Goal: Navigation & Orientation: Understand site structure

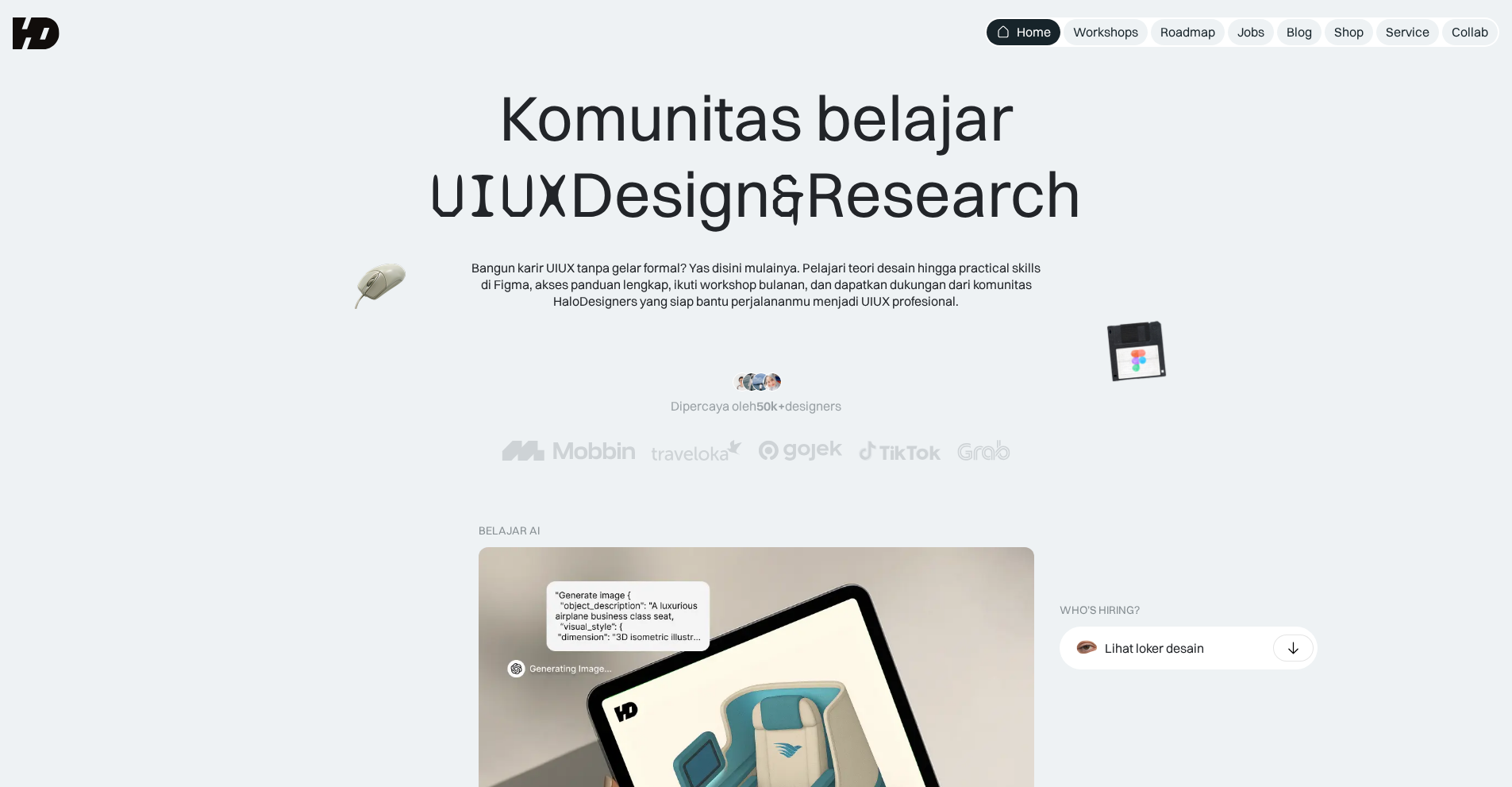
click at [1116, 27] on div "Workshops" at bounding box center [1105, 31] width 65 height 17
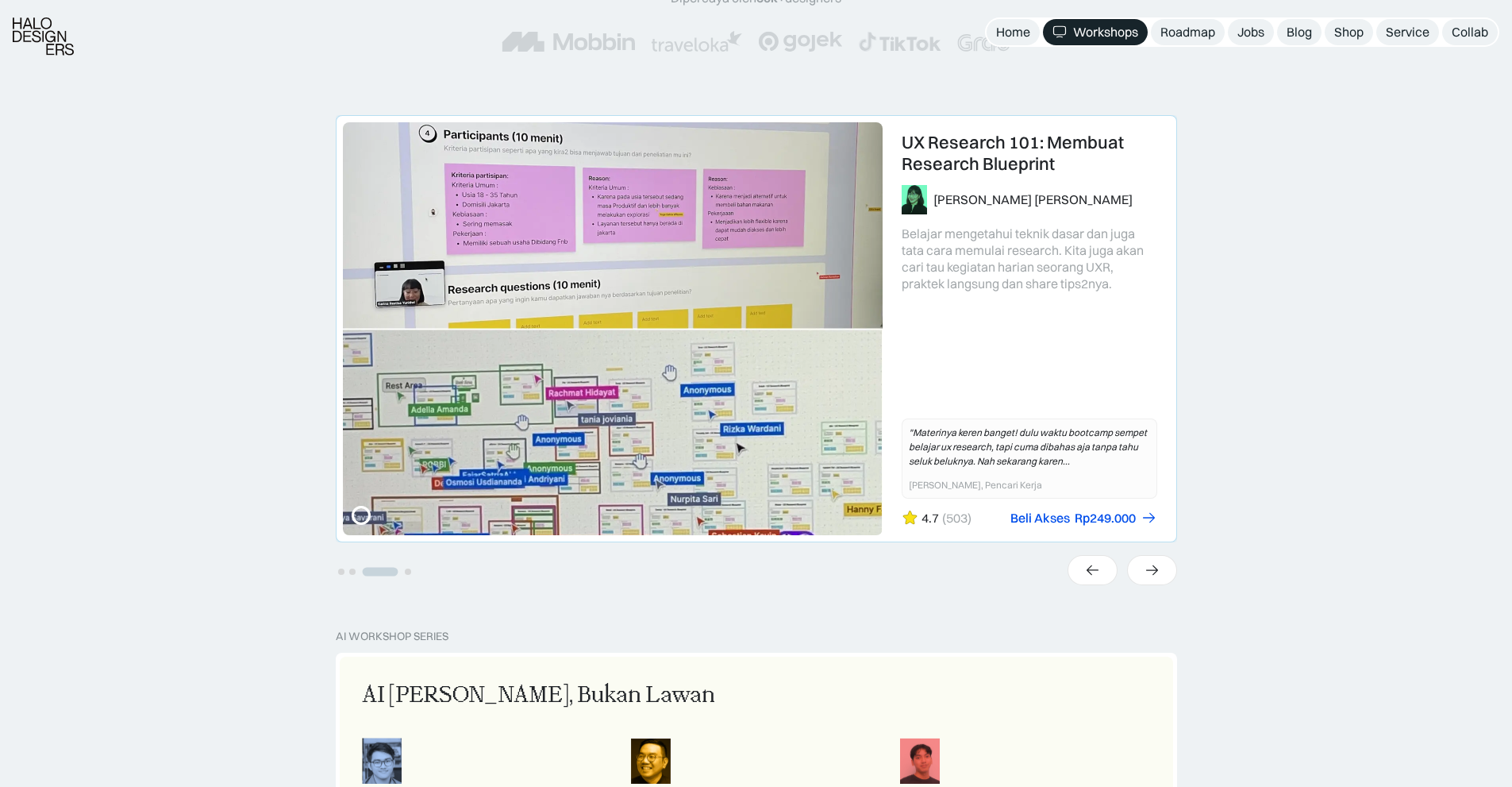
scroll to position [319, 0]
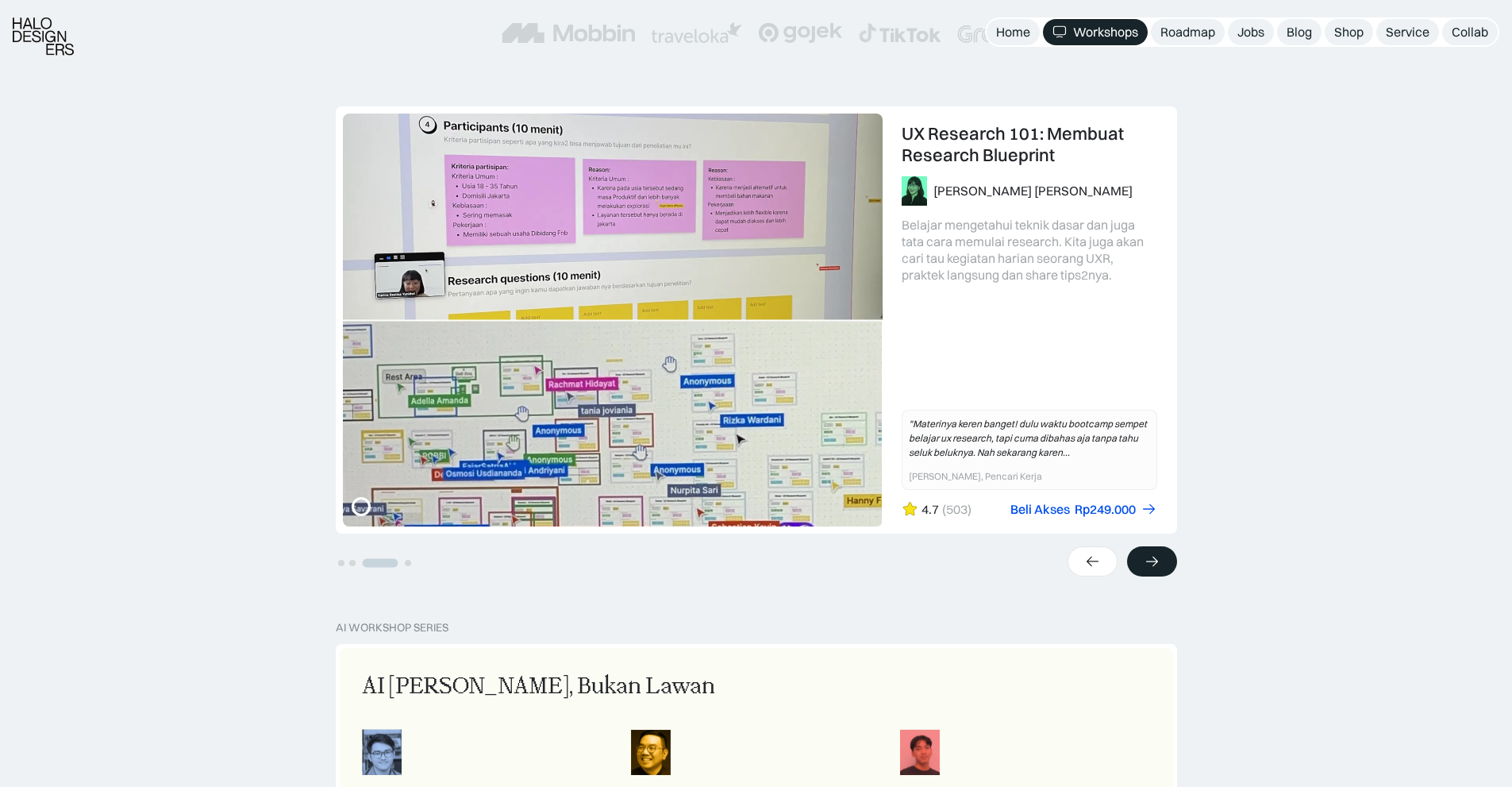
click at [1165, 565] on div at bounding box center [1151, 562] width 50 height 31
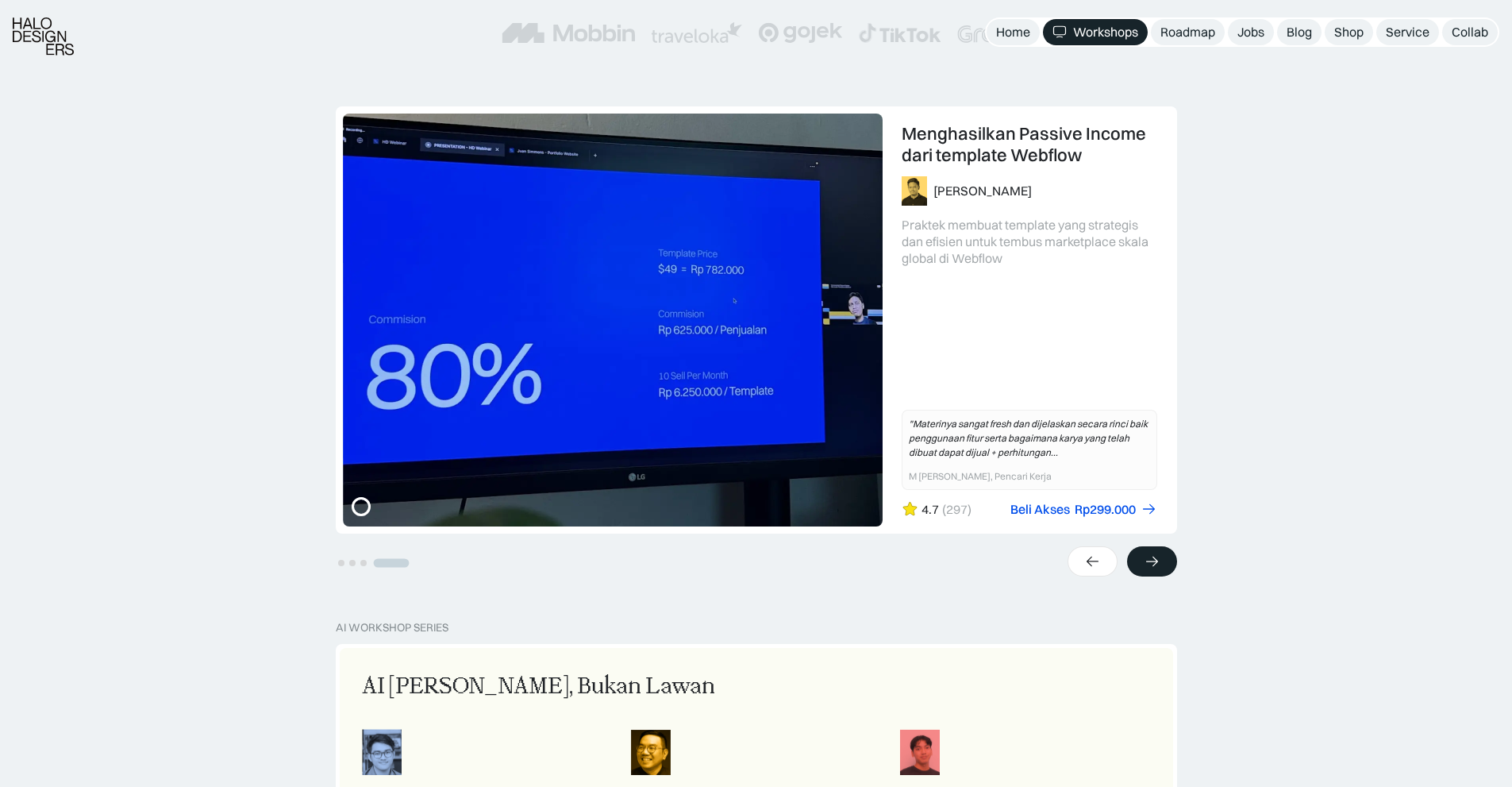
click at [1165, 565] on div at bounding box center [1151, 562] width 50 height 31
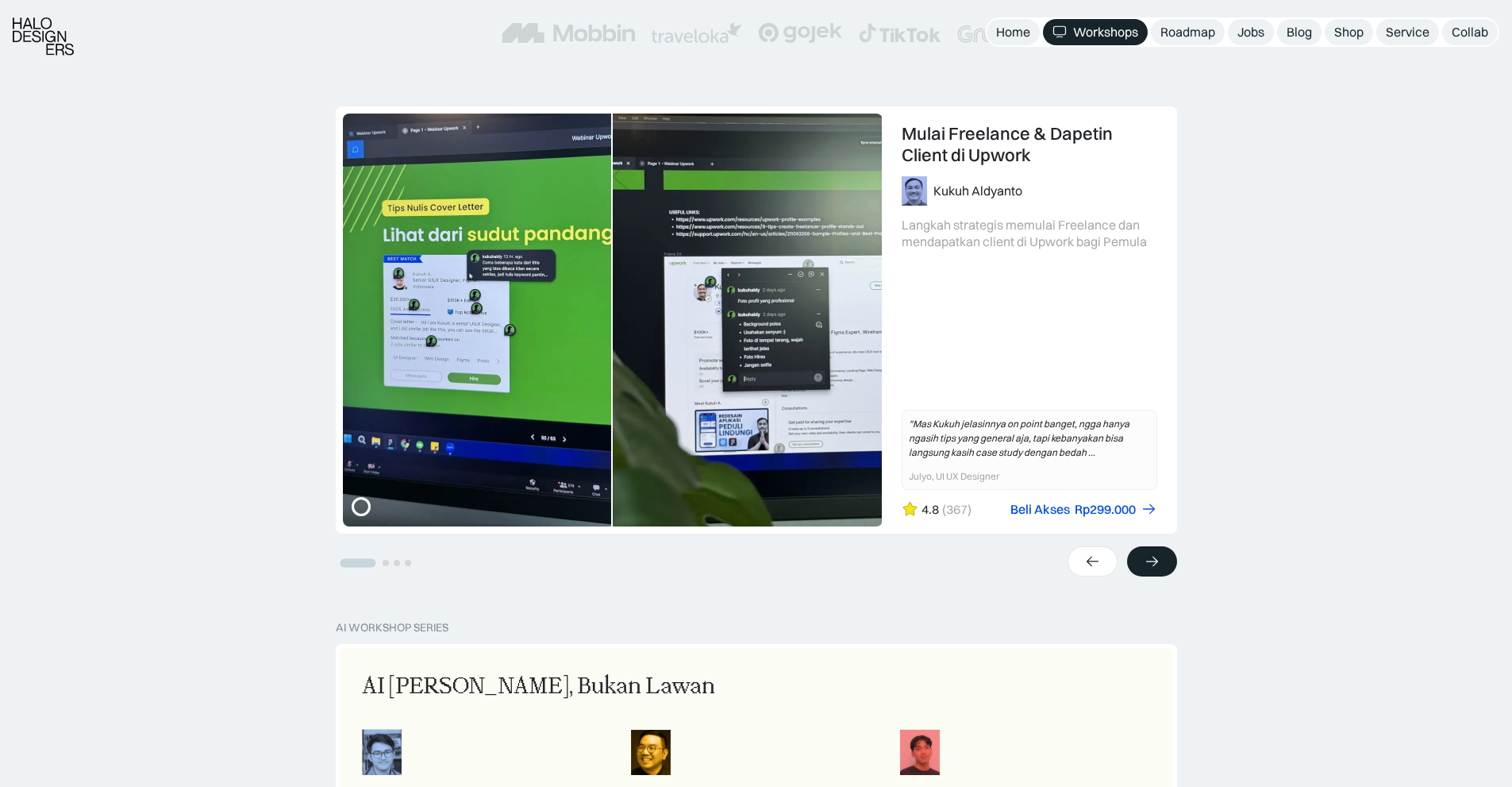
click at [1165, 565] on div at bounding box center [1151, 562] width 50 height 31
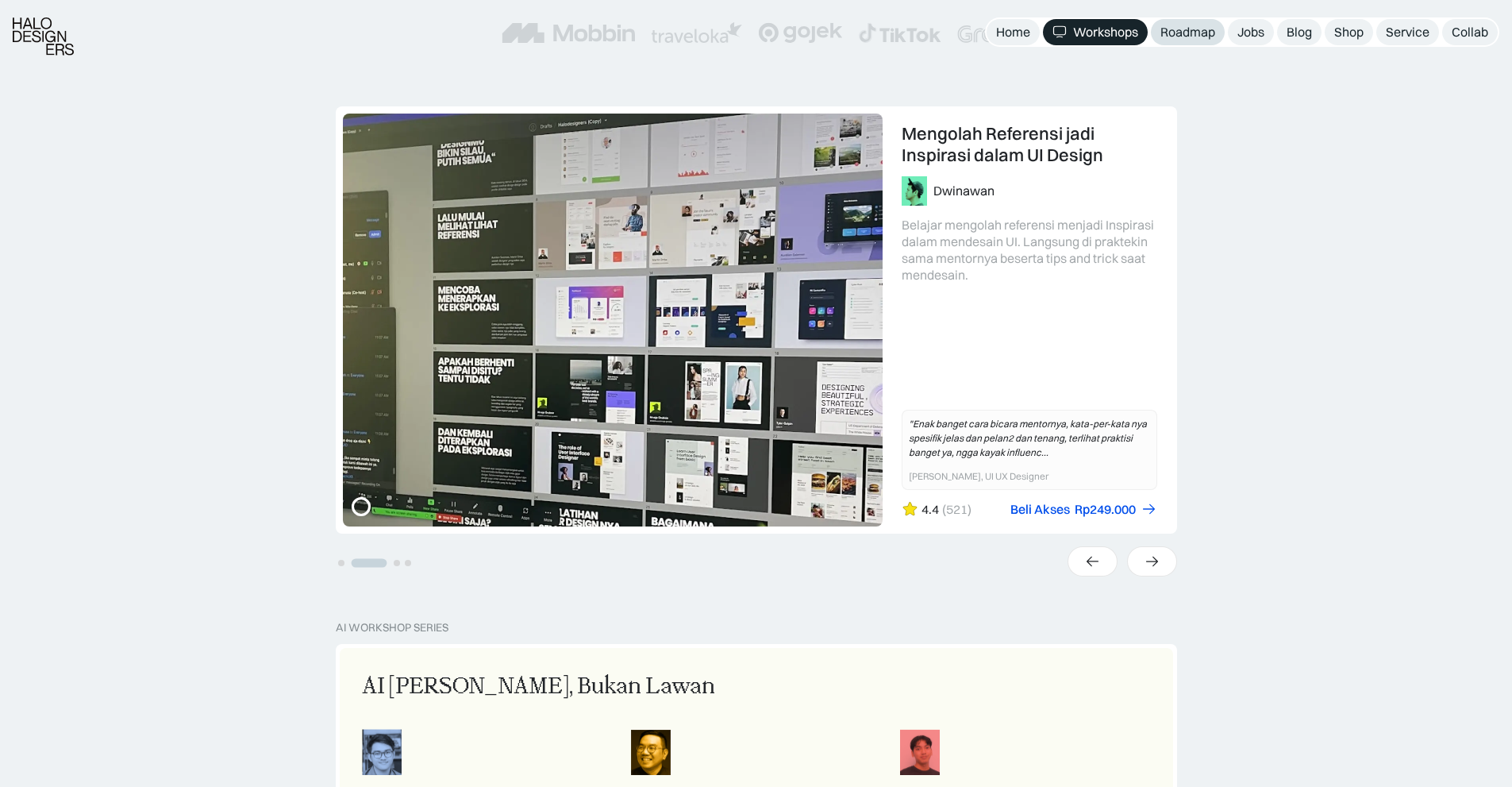
click at [1179, 38] on div "Roadmap" at bounding box center [1187, 31] width 55 height 17
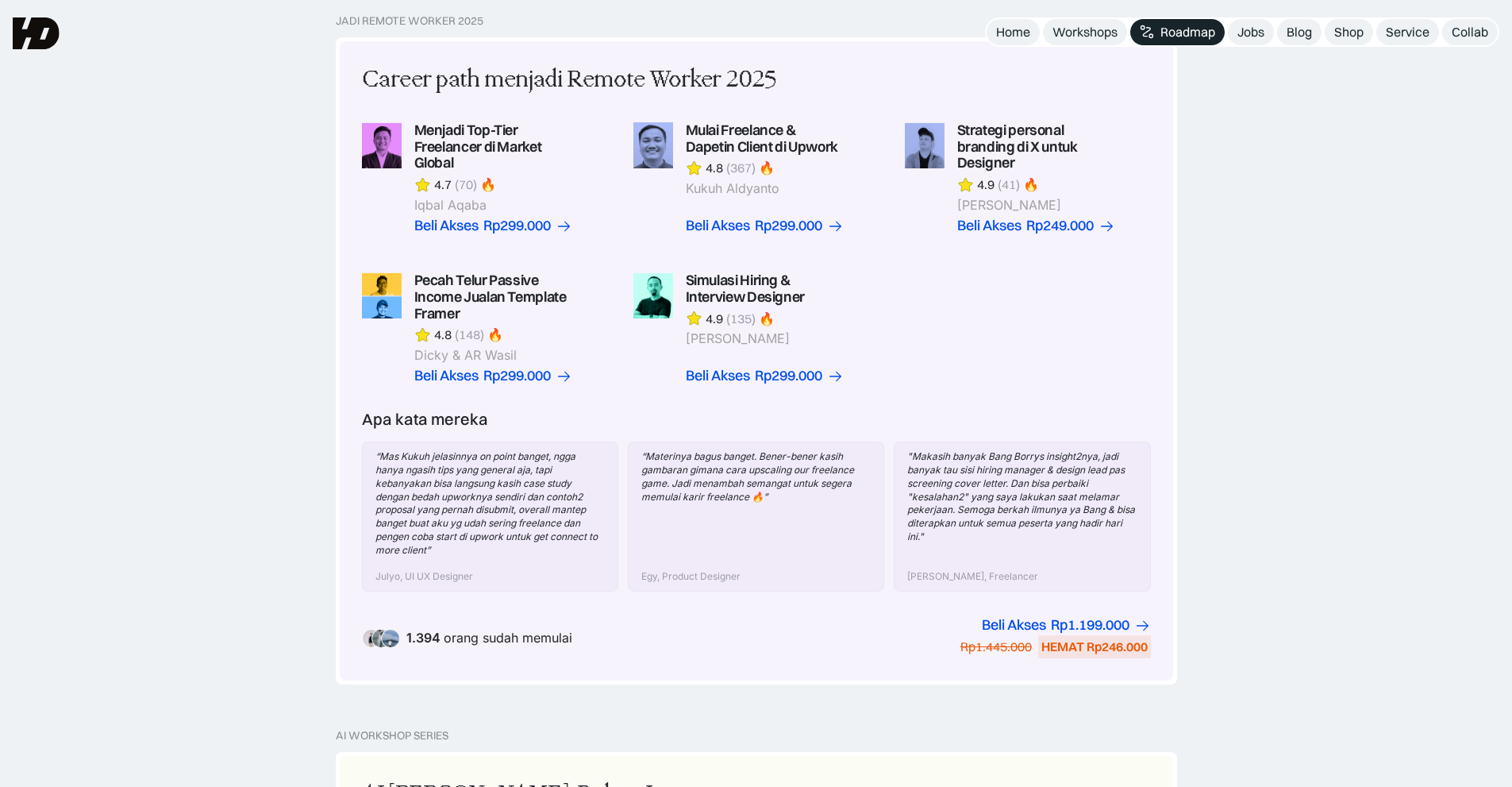
scroll to position [396, 0]
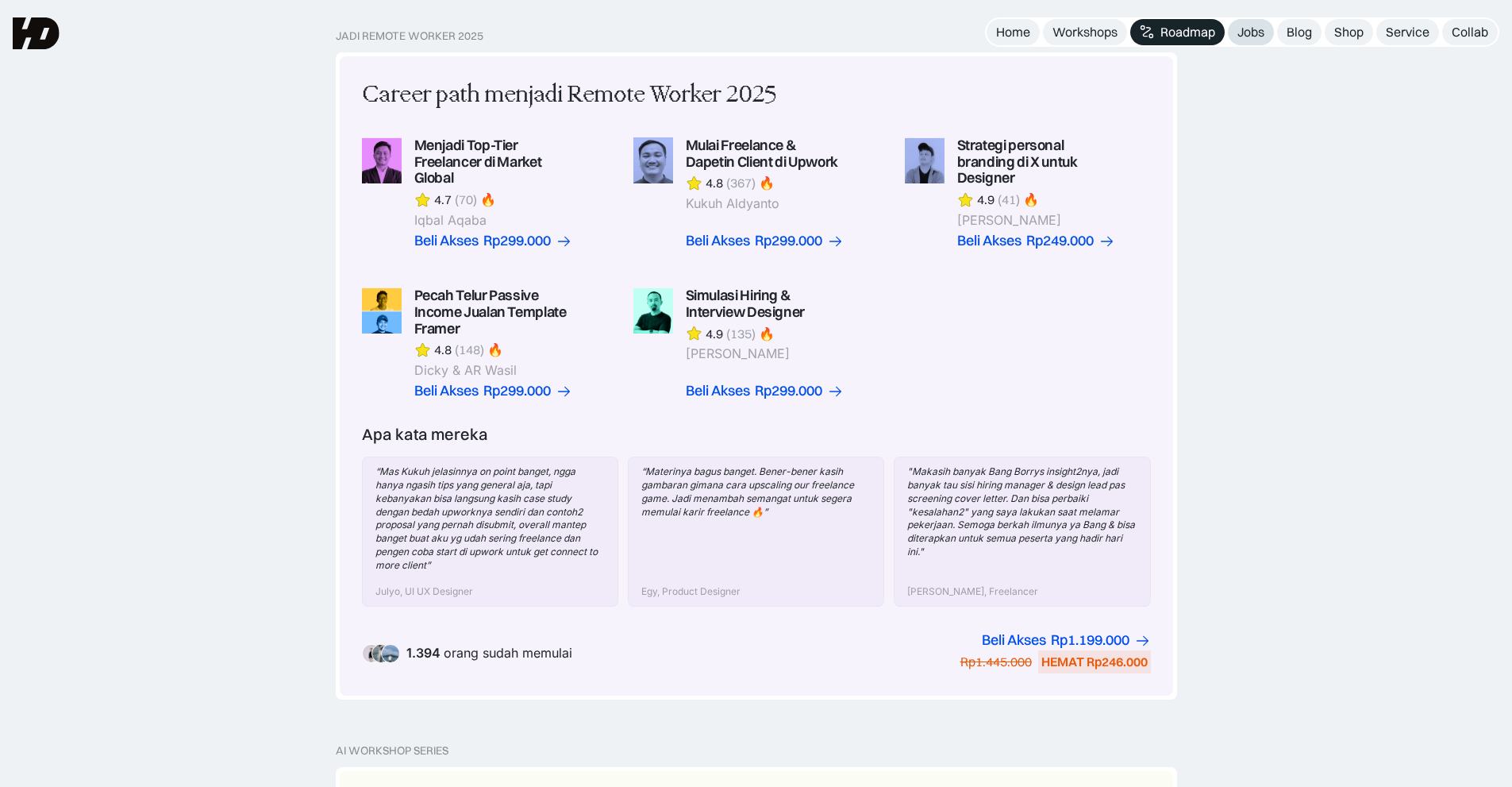
click at [1249, 31] on div "Jobs" at bounding box center [1251, 31] width 27 height 17
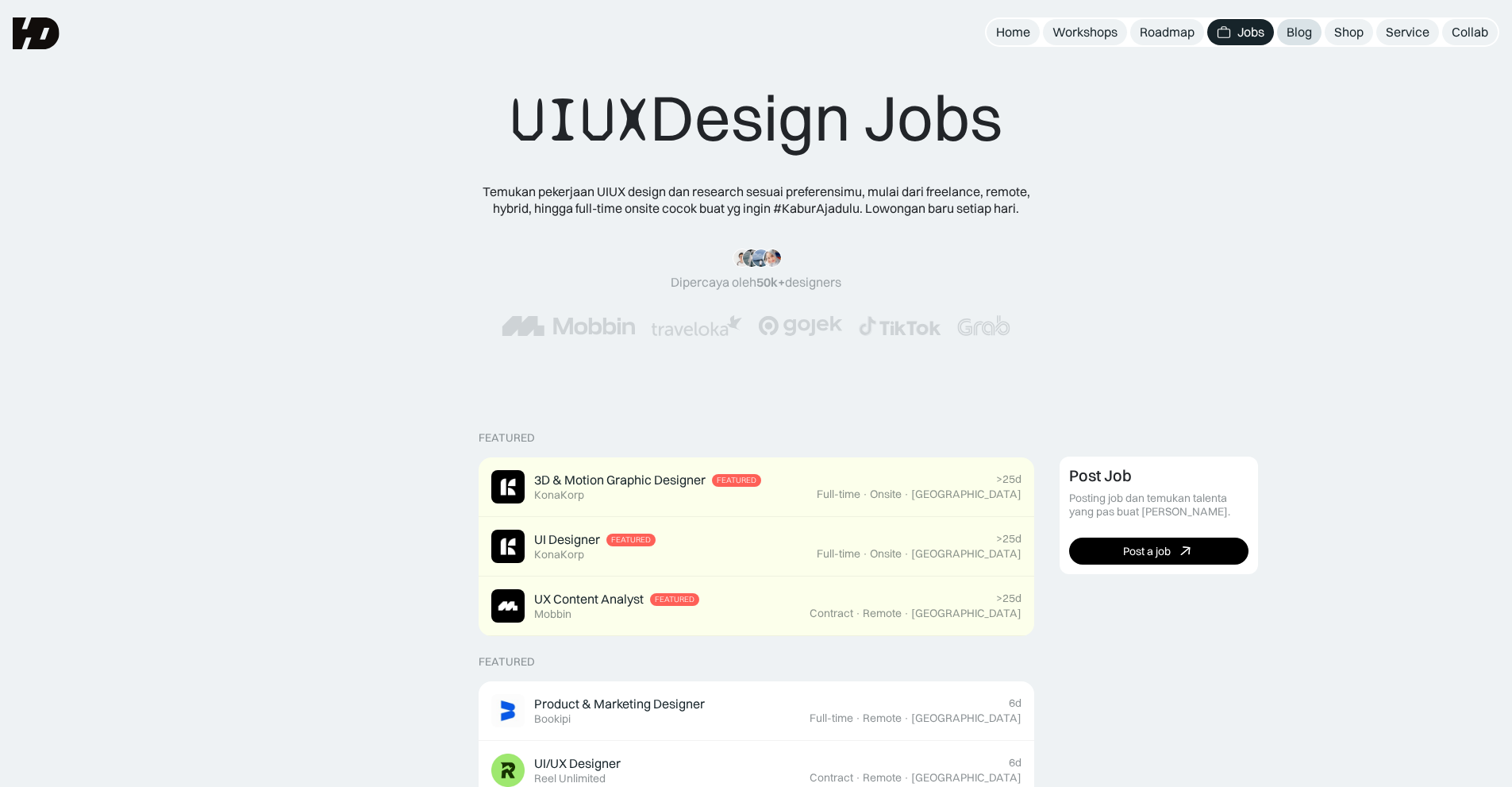
click at [1297, 34] on div "Blog" at bounding box center [1299, 31] width 25 height 17
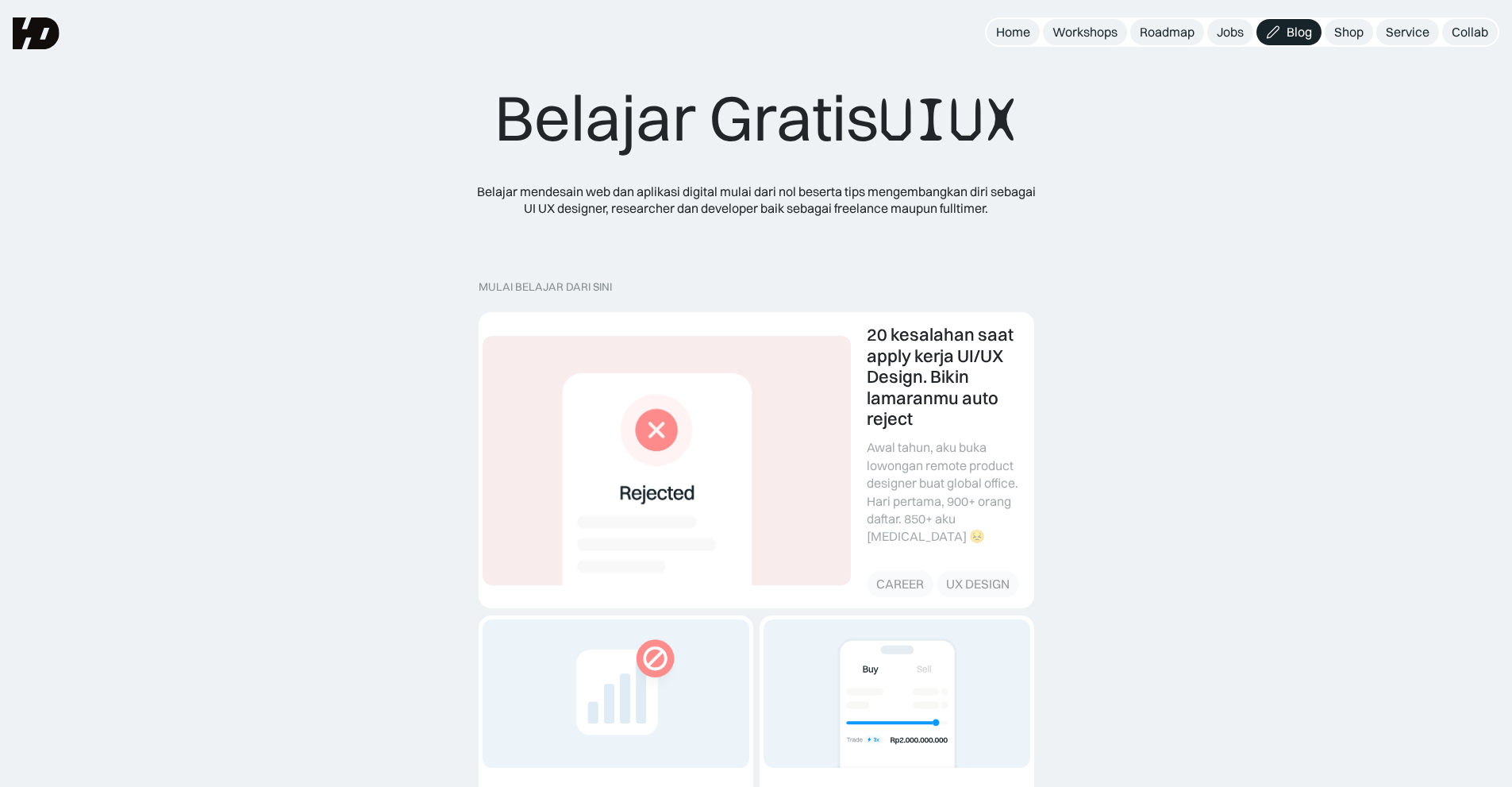
click at [1344, 27] on div "Shop" at bounding box center [1350, 31] width 30 height 17
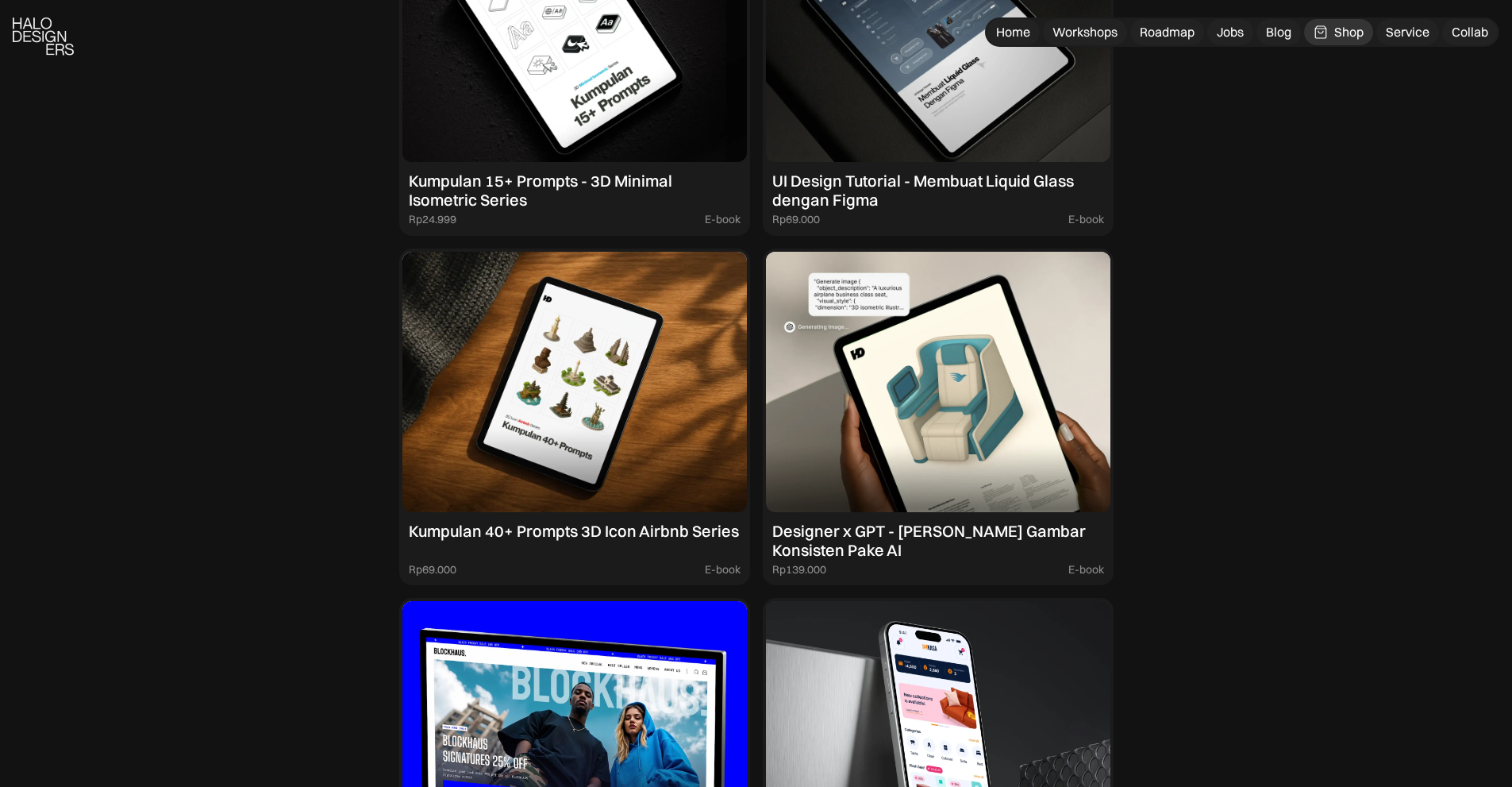
scroll to position [1634, 0]
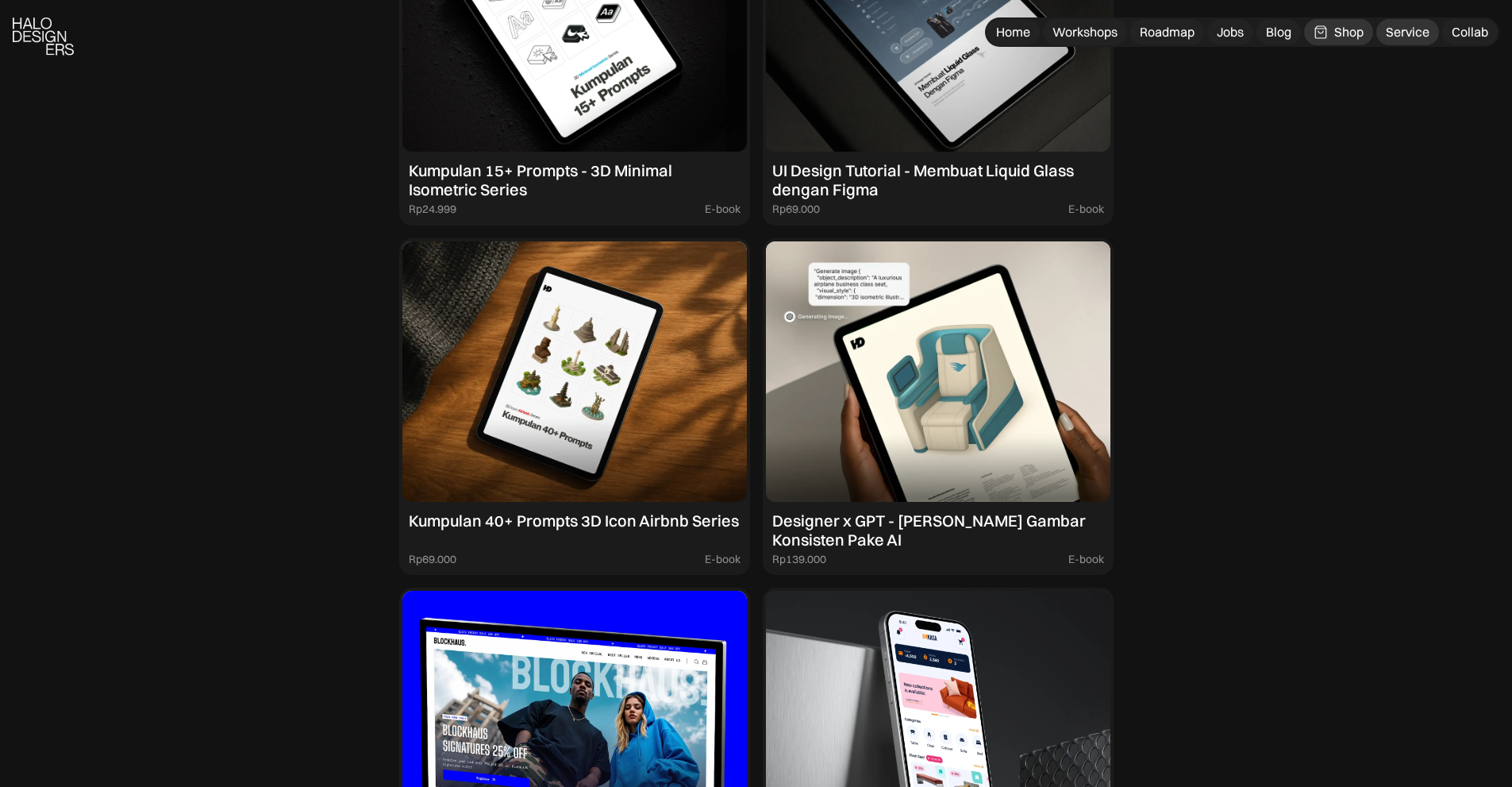
click at [1411, 38] on div "Service" at bounding box center [1408, 31] width 44 height 17
click at [1469, 31] on div "Collab" at bounding box center [1470, 31] width 37 height 17
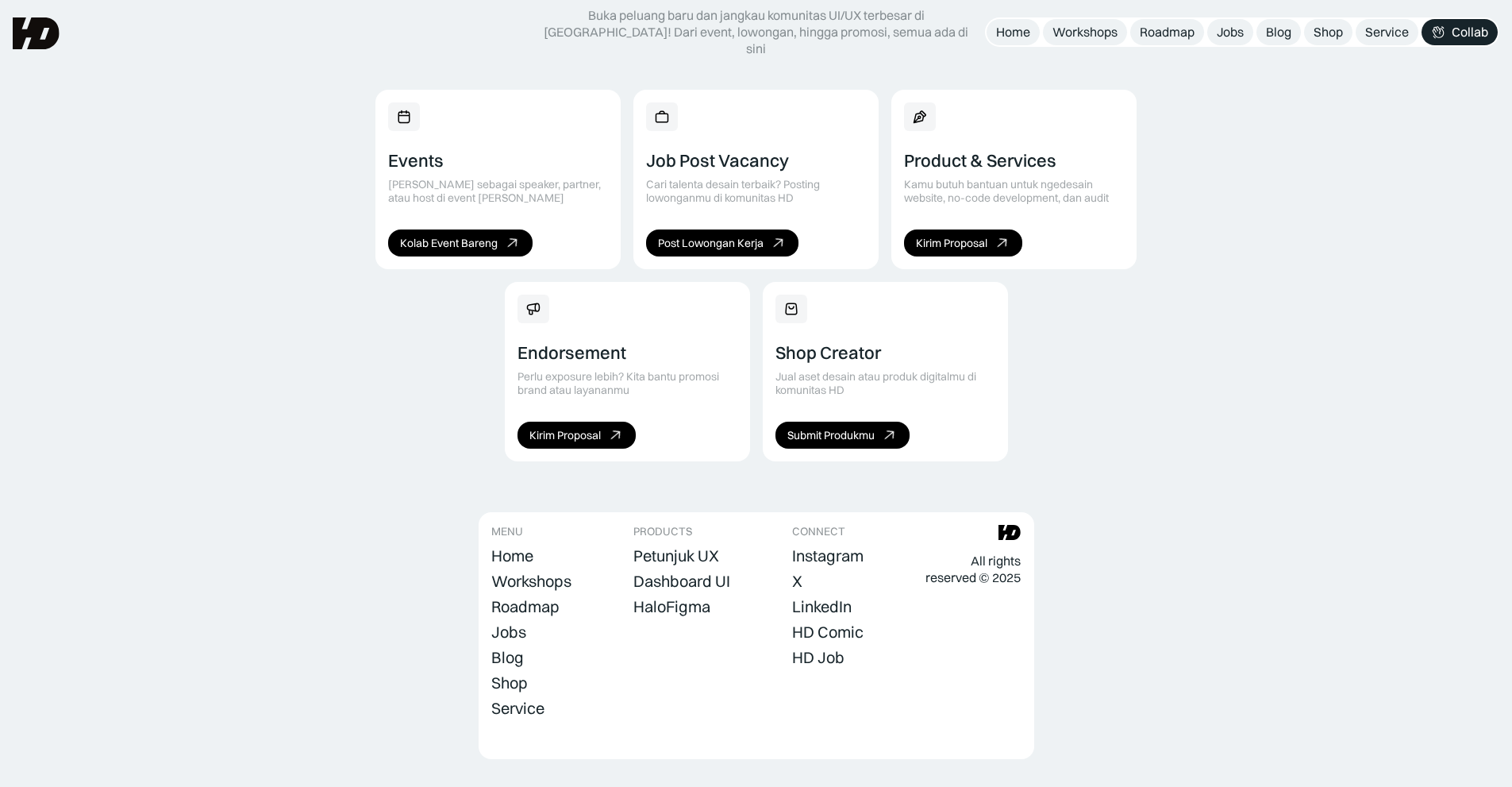
scroll to position [1031, 0]
